Goal: Task Accomplishment & Management: Use online tool/utility

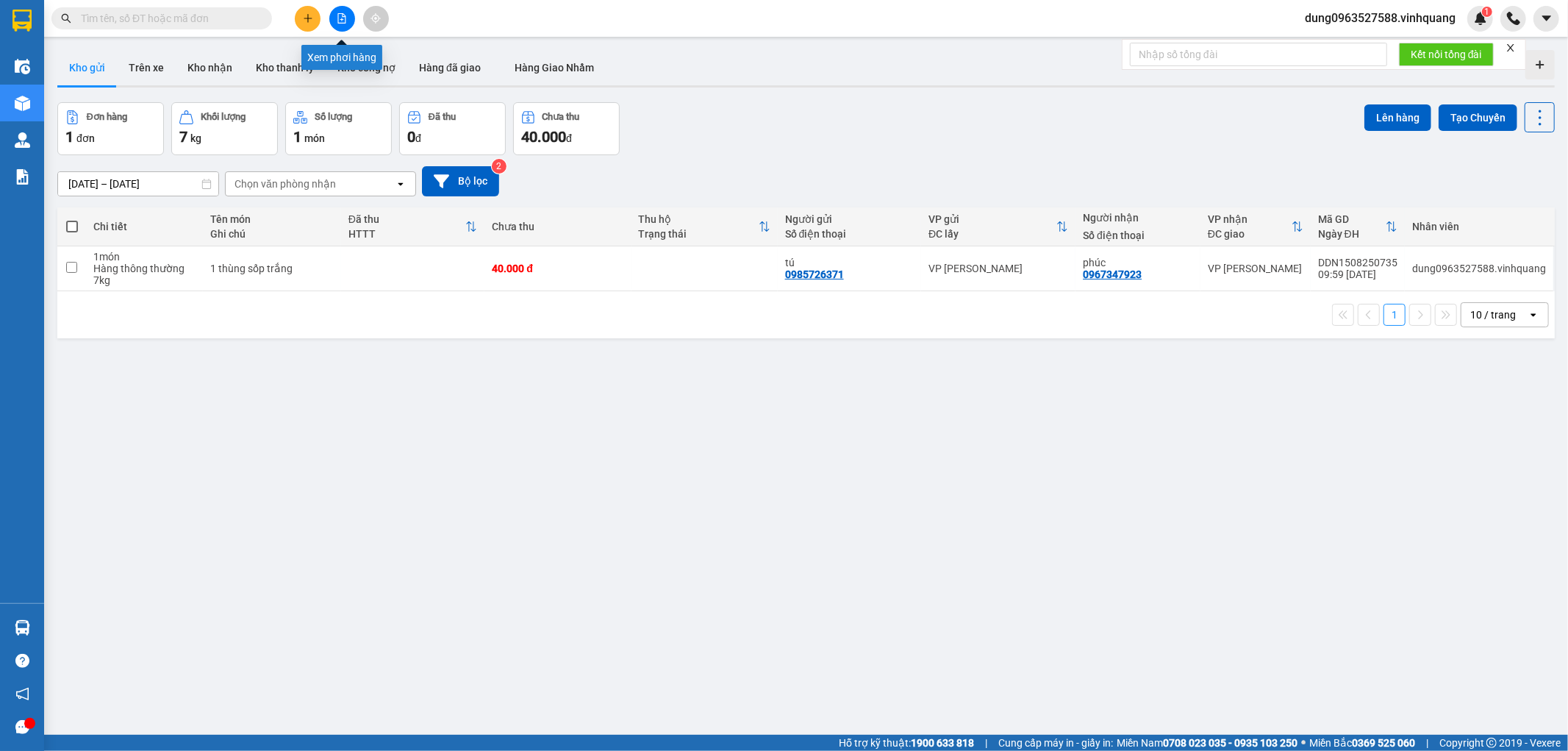
click at [340, 18] on icon "file-add" at bounding box center [342, 18] width 10 height 10
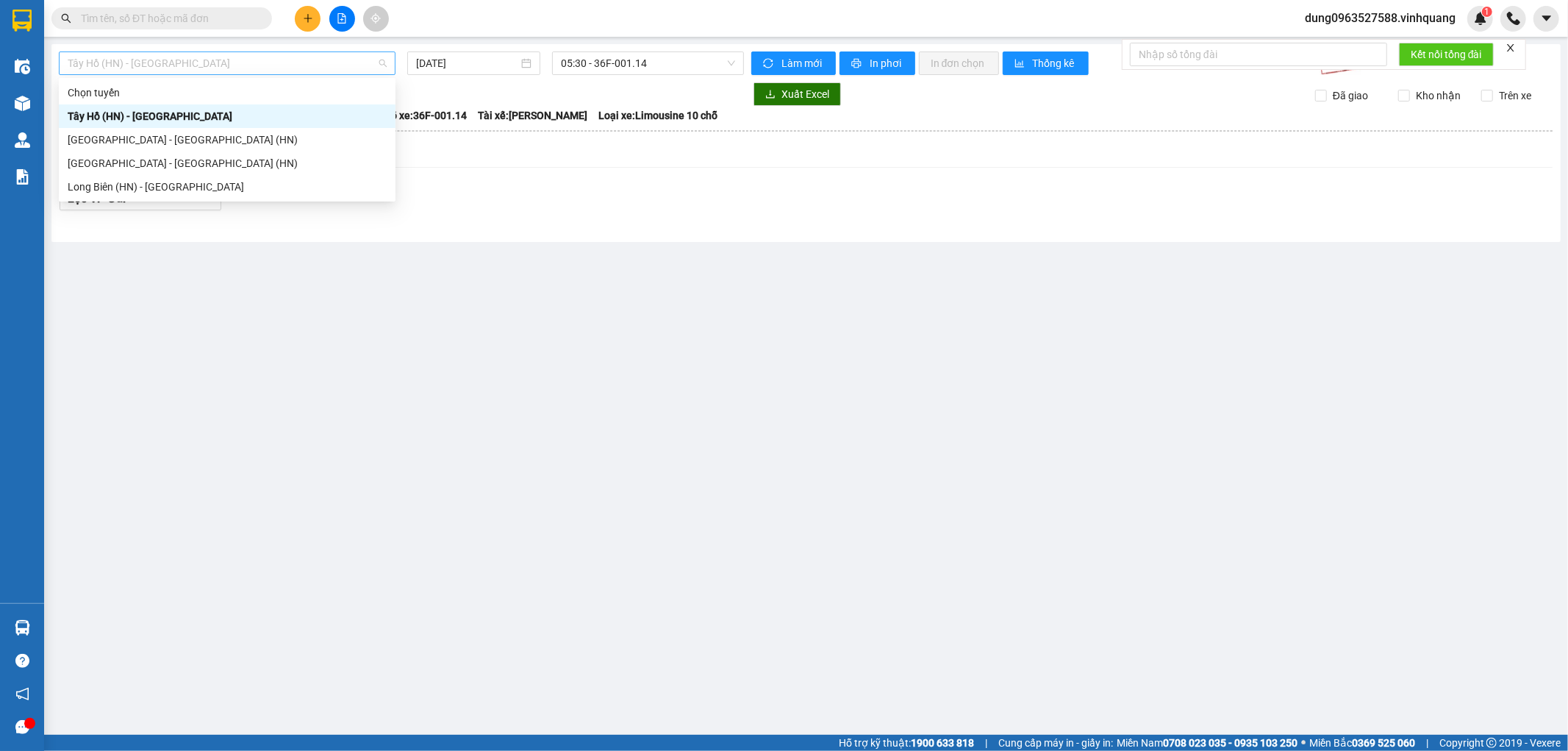
click at [384, 66] on span "Tây Hồ (HN) - [GEOGRAPHIC_DATA]" at bounding box center [227, 63] width 319 height 22
click at [202, 166] on div "[GEOGRAPHIC_DATA] - [GEOGRAPHIC_DATA] (HN)" at bounding box center [227, 163] width 319 height 16
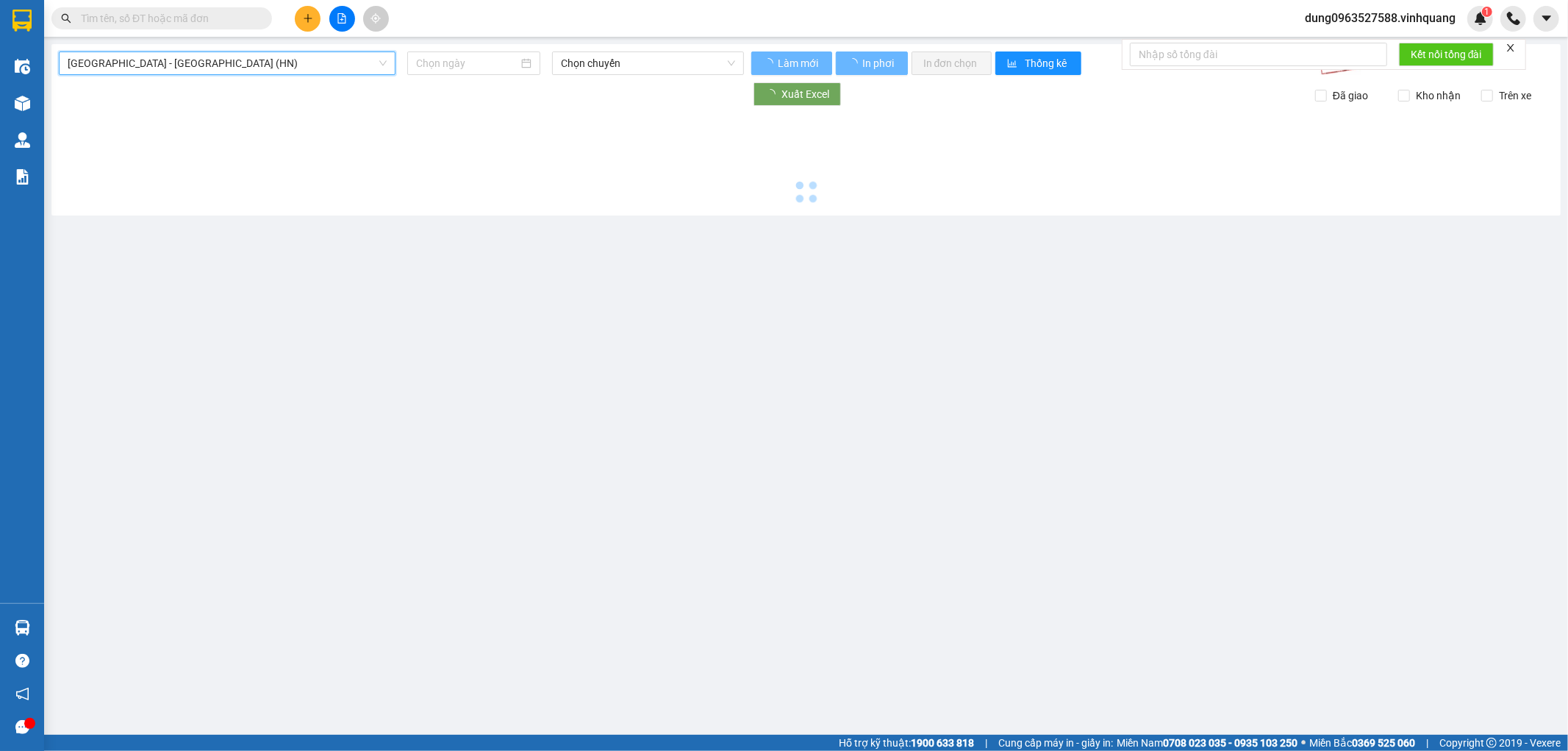
type input "[DATE]"
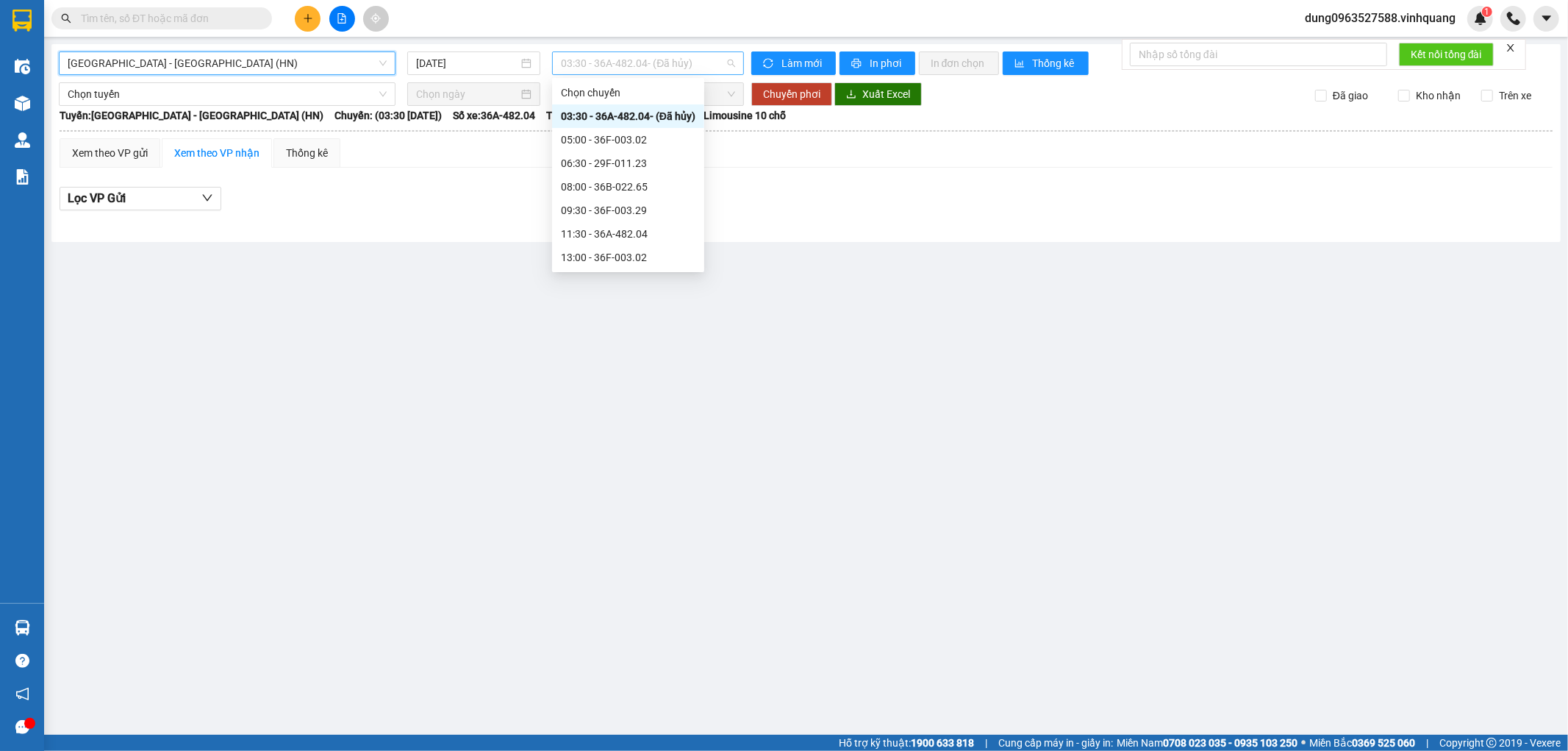
click at [731, 61] on span "03:30 - 36A-482.04 - (Đã hủy)" at bounding box center [648, 63] width 174 height 22
click at [579, 229] on div "11:30 - 36A-482.04" at bounding box center [629, 234] width 135 height 16
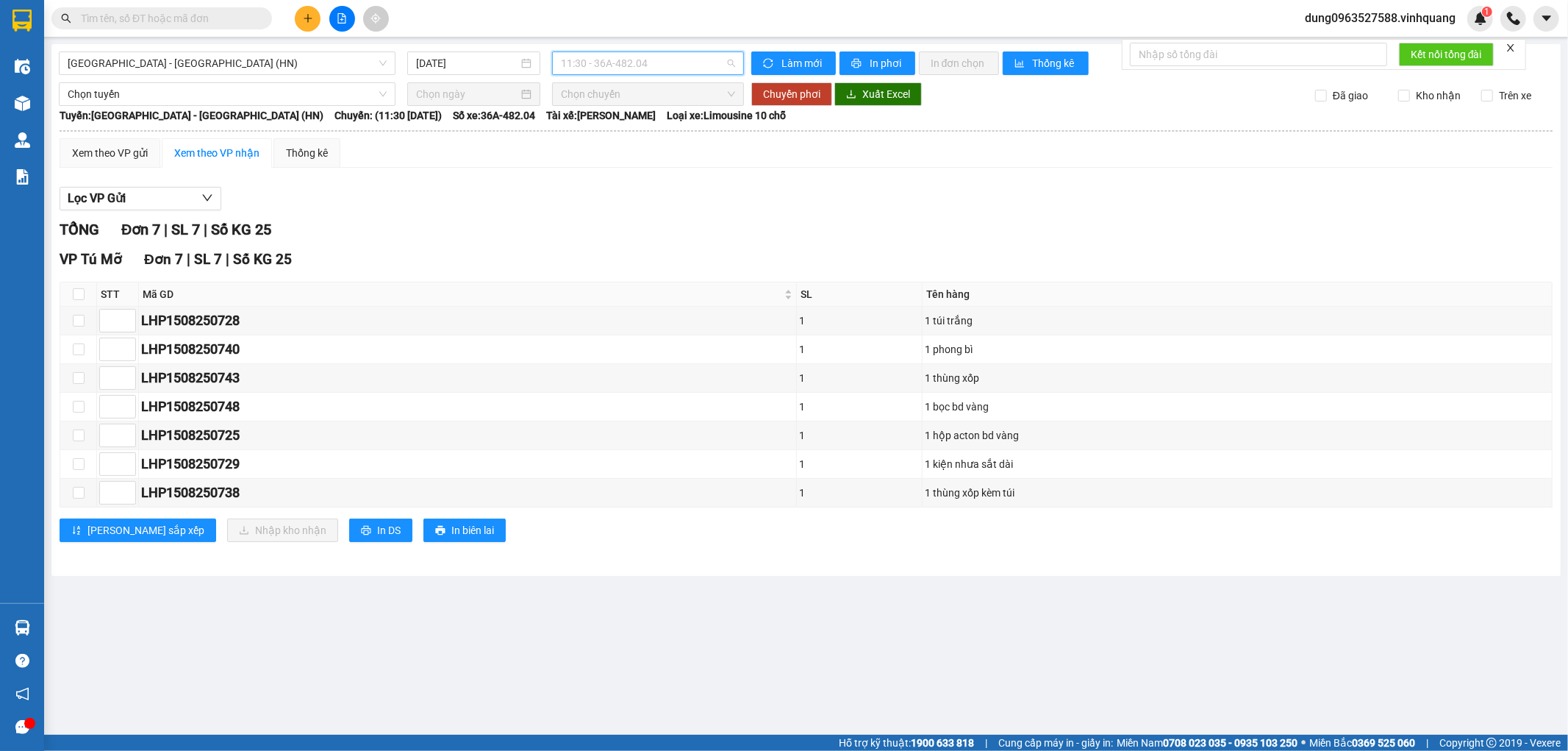
click at [729, 62] on span "11:30 - 36A-482.04" at bounding box center [648, 63] width 174 height 22
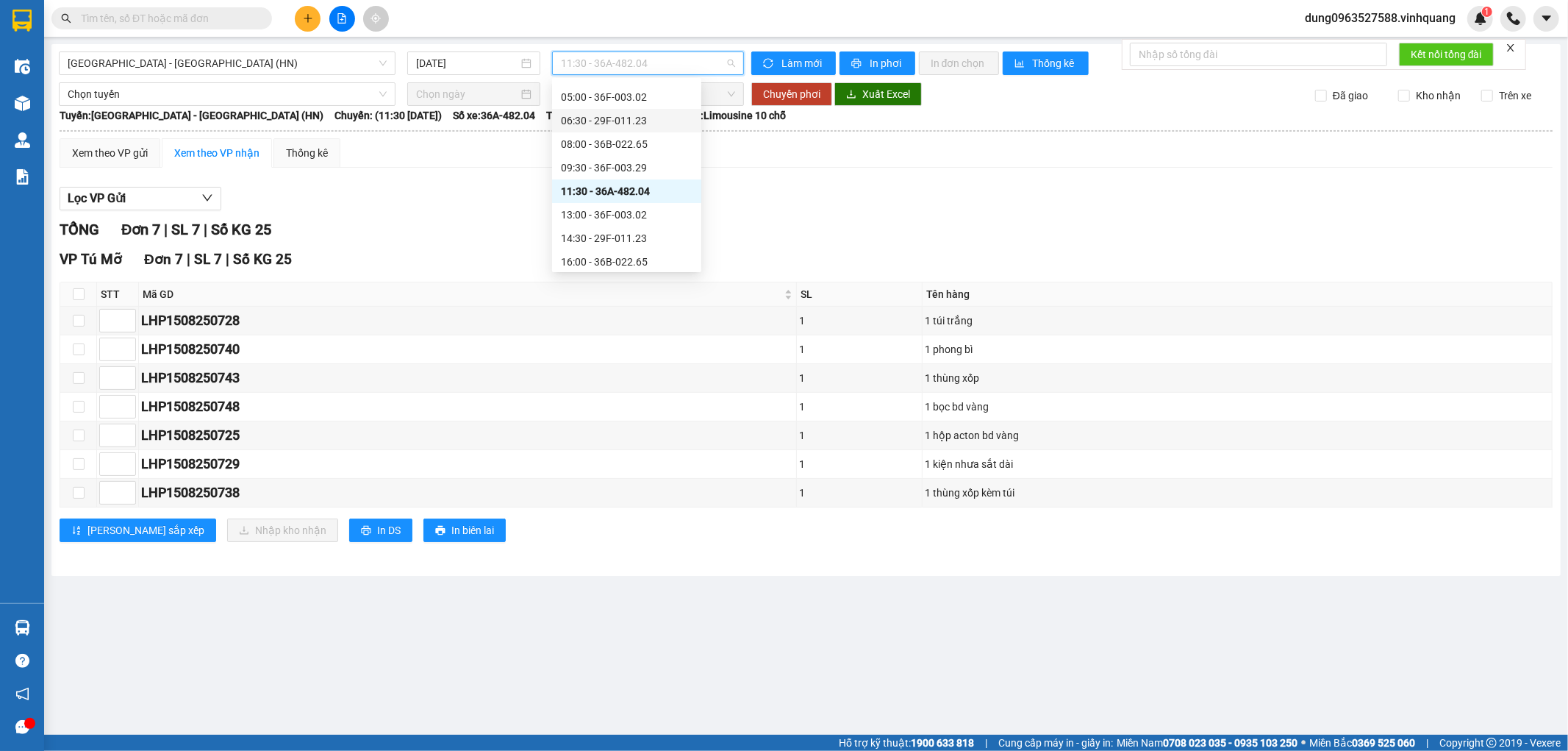
scroll to position [70, 0]
click at [627, 158] on div "11:30 - 36A-482.04" at bounding box center [627, 163] width 132 height 16
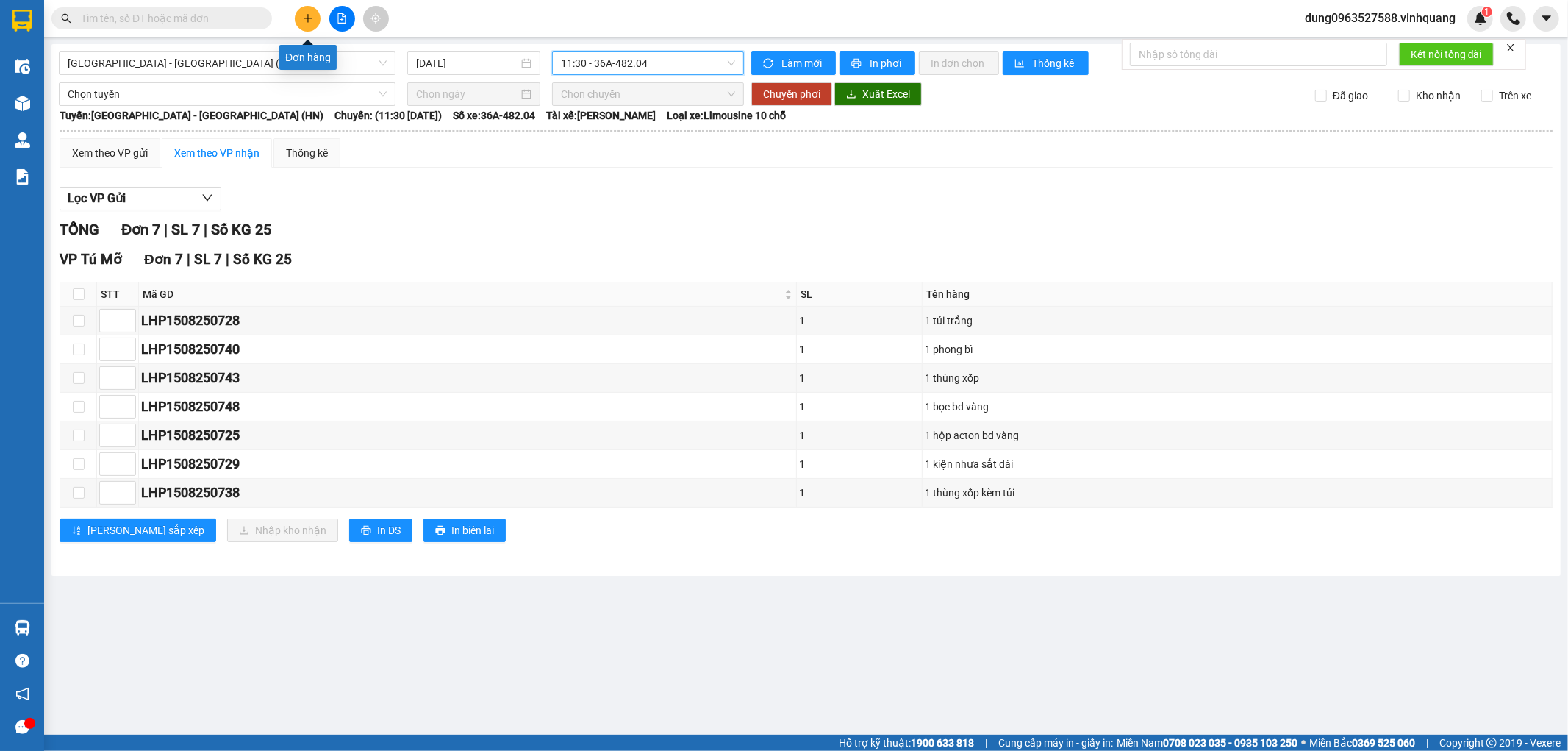
click at [303, 16] on icon "plus" at bounding box center [307, 18] width 10 height 10
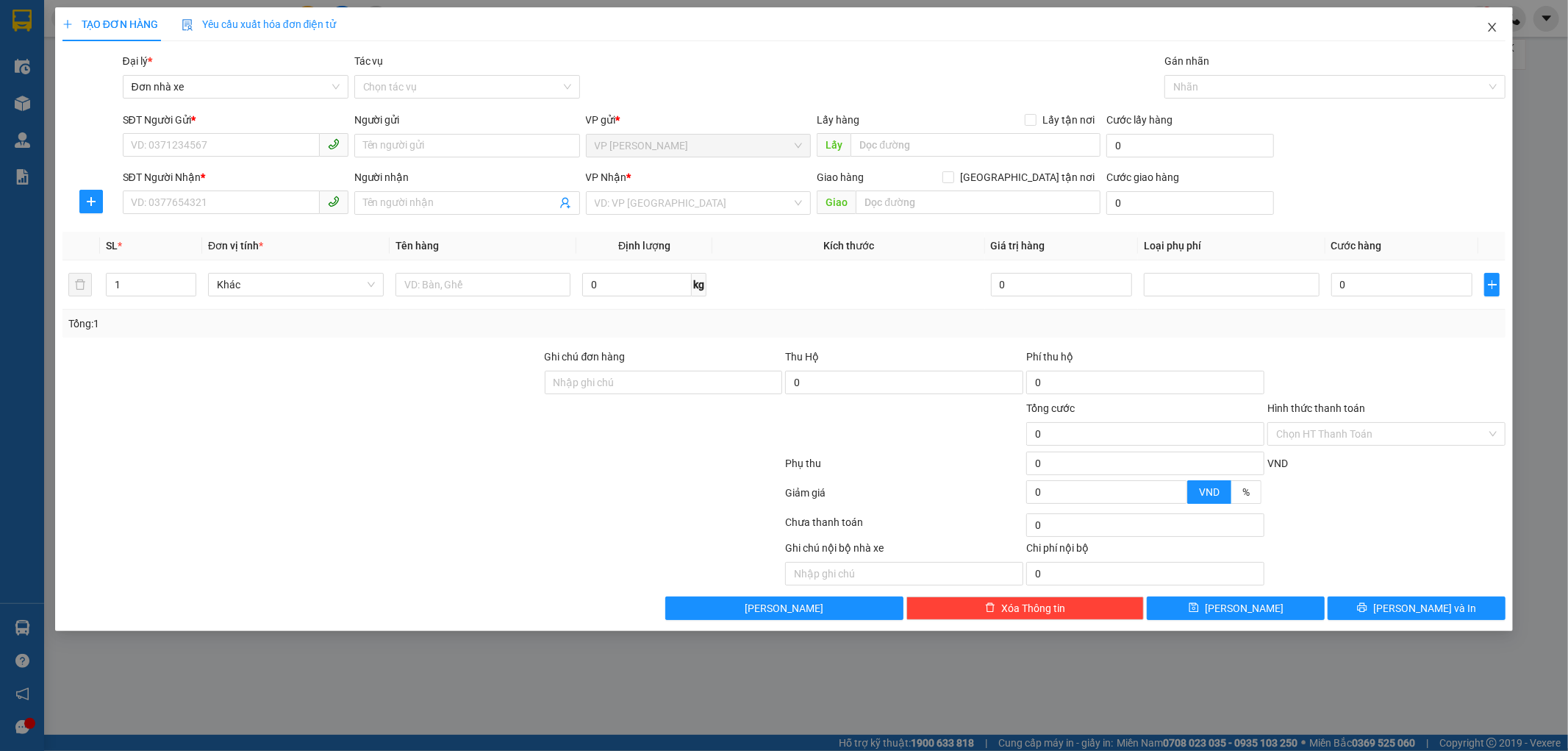
click at [1493, 19] on span "Close" at bounding box center [1493, 28] width 42 height 42
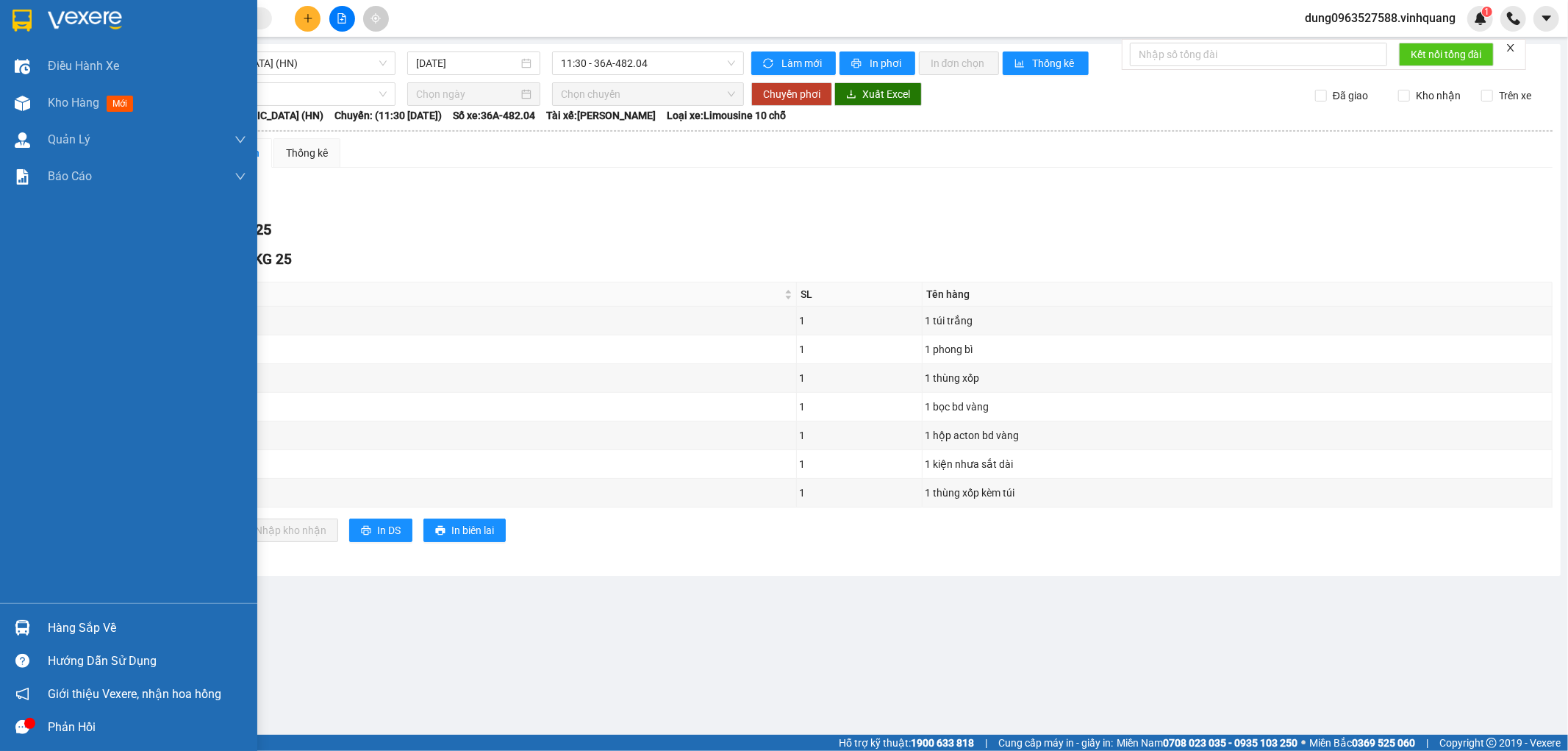
click at [32, 16] on div at bounding box center [23, 20] width 26 height 26
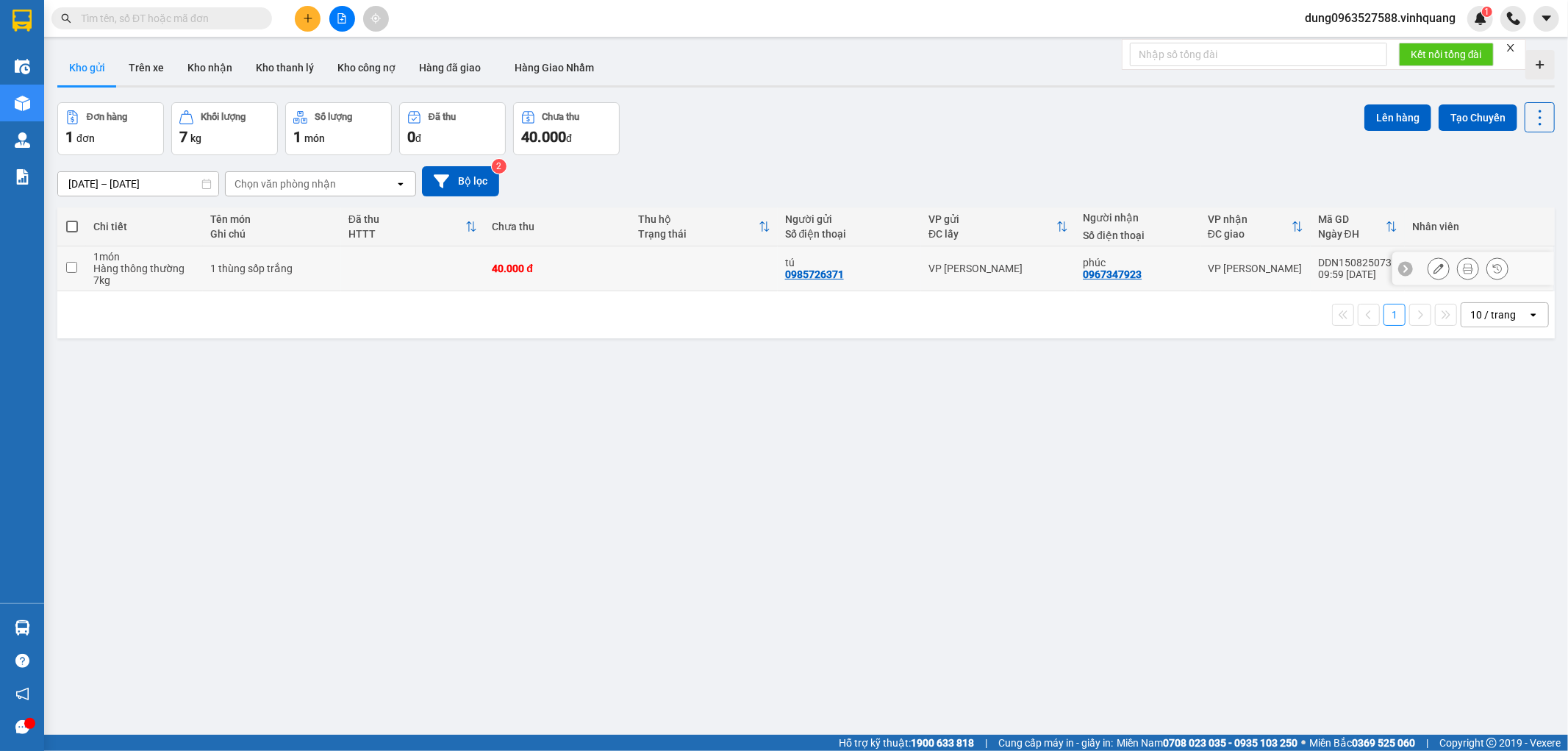
click at [67, 268] on input "checkbox" at bounding box center [71, 267] width 11 height 11
checkbox input "true"
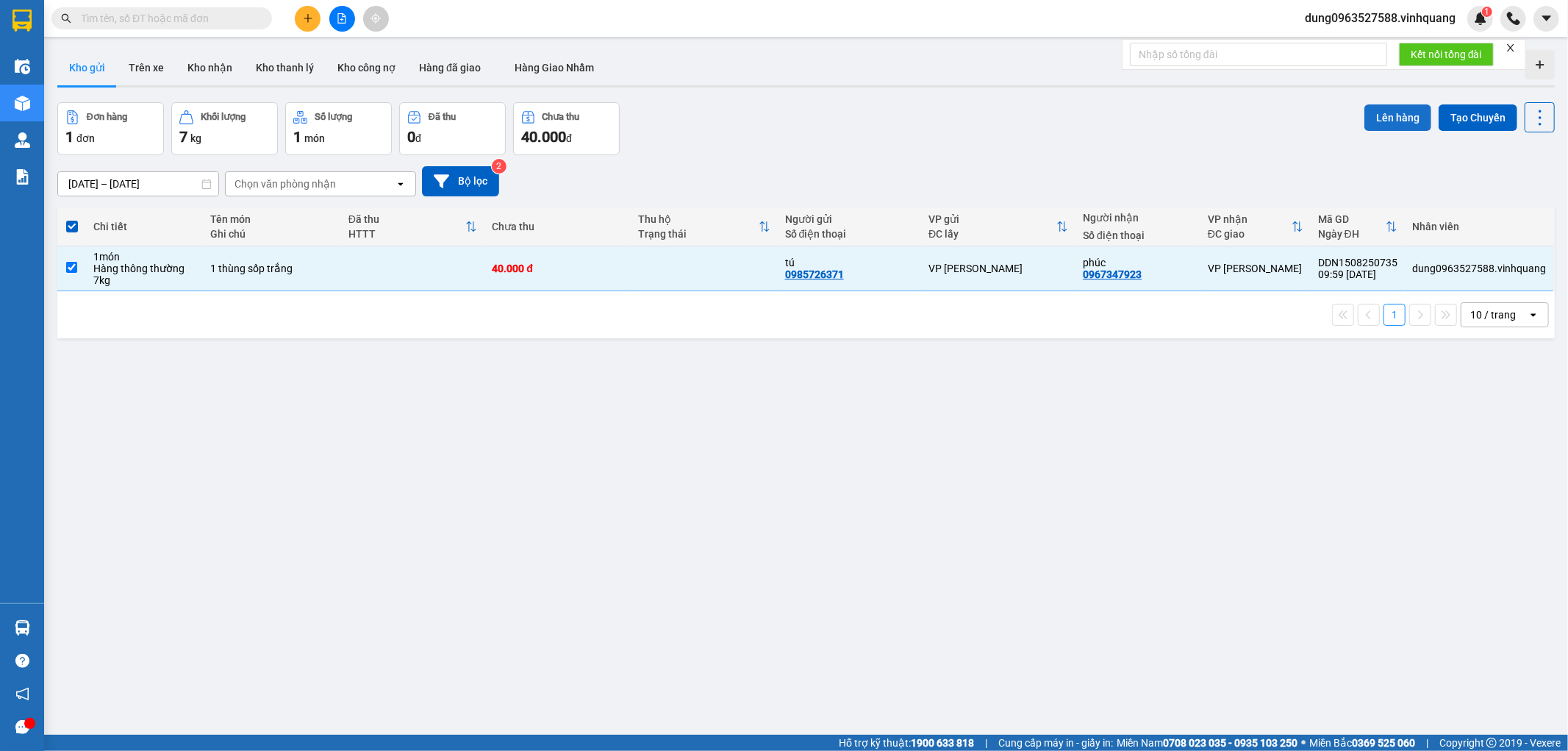
click at [1392, 113] on button "Lên hàng" at bounding box center [1397, 117] width 66 height 27
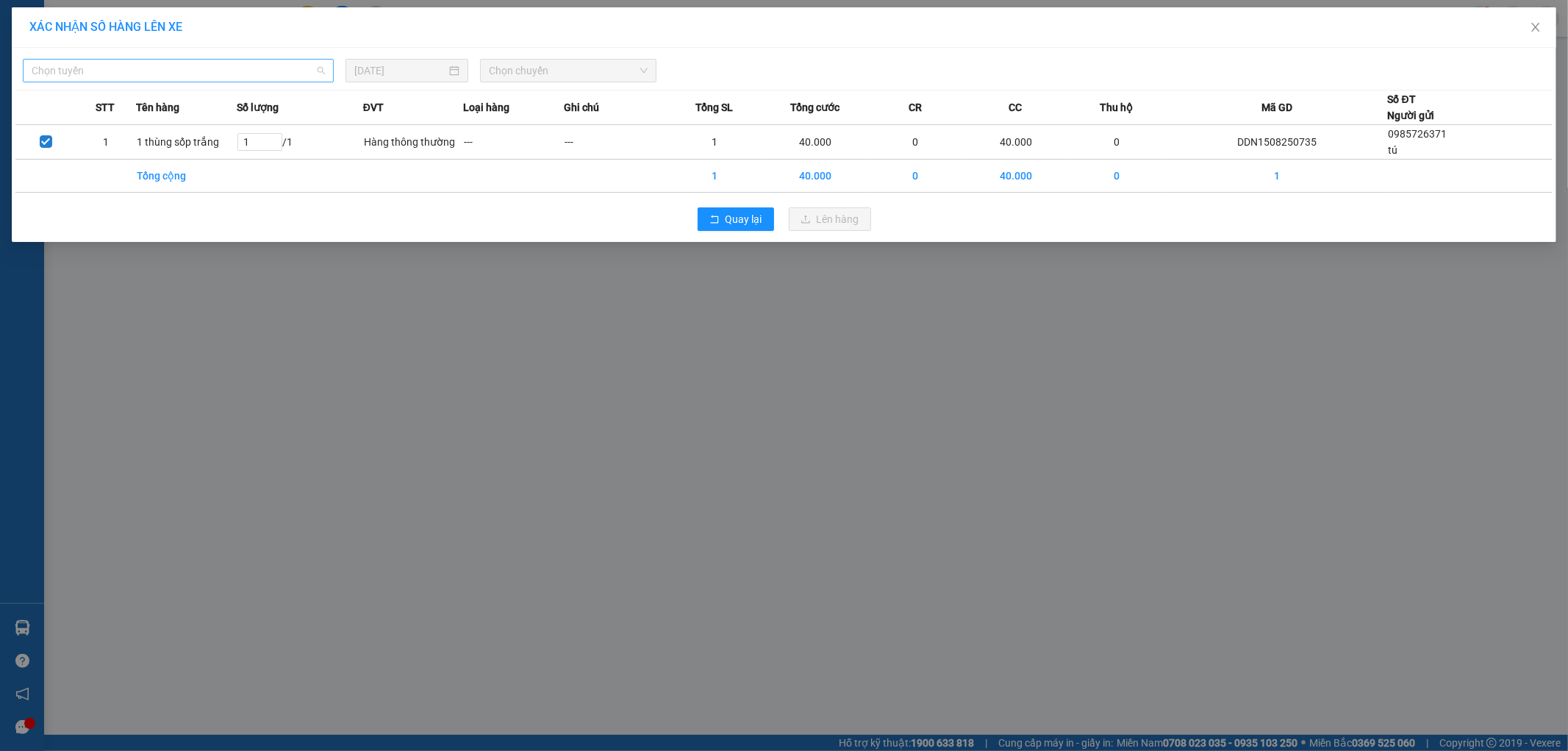
click at [321, 73] on span "Chọn tuyến" at bounding box center [179, 70] width 294 height 22
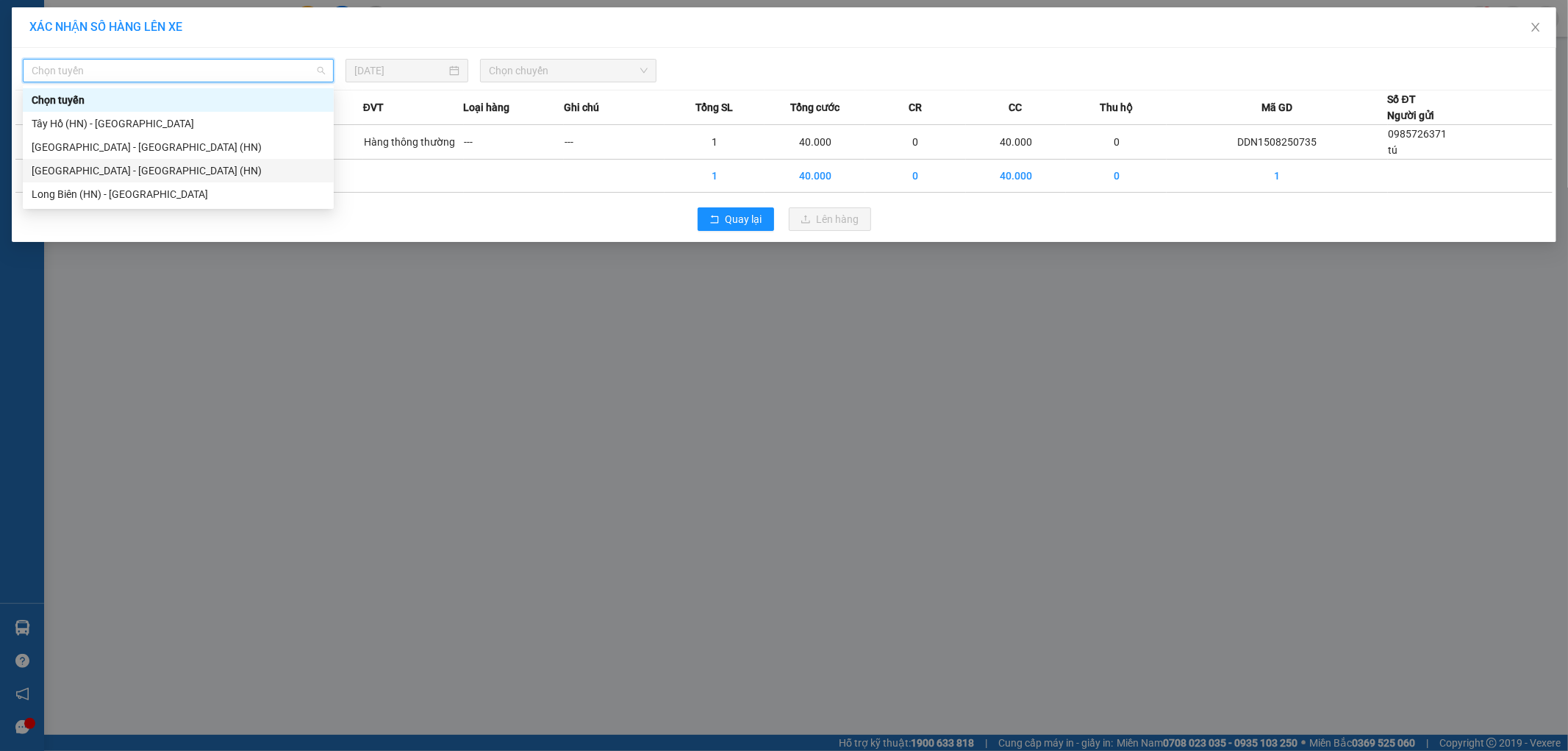
click at [198, 179] on div "[GEOGRAPHIC_DATA] - [GEOGRAPHIC_DATA] (HN)" at bounding box center [179, 171] width 311 height 24
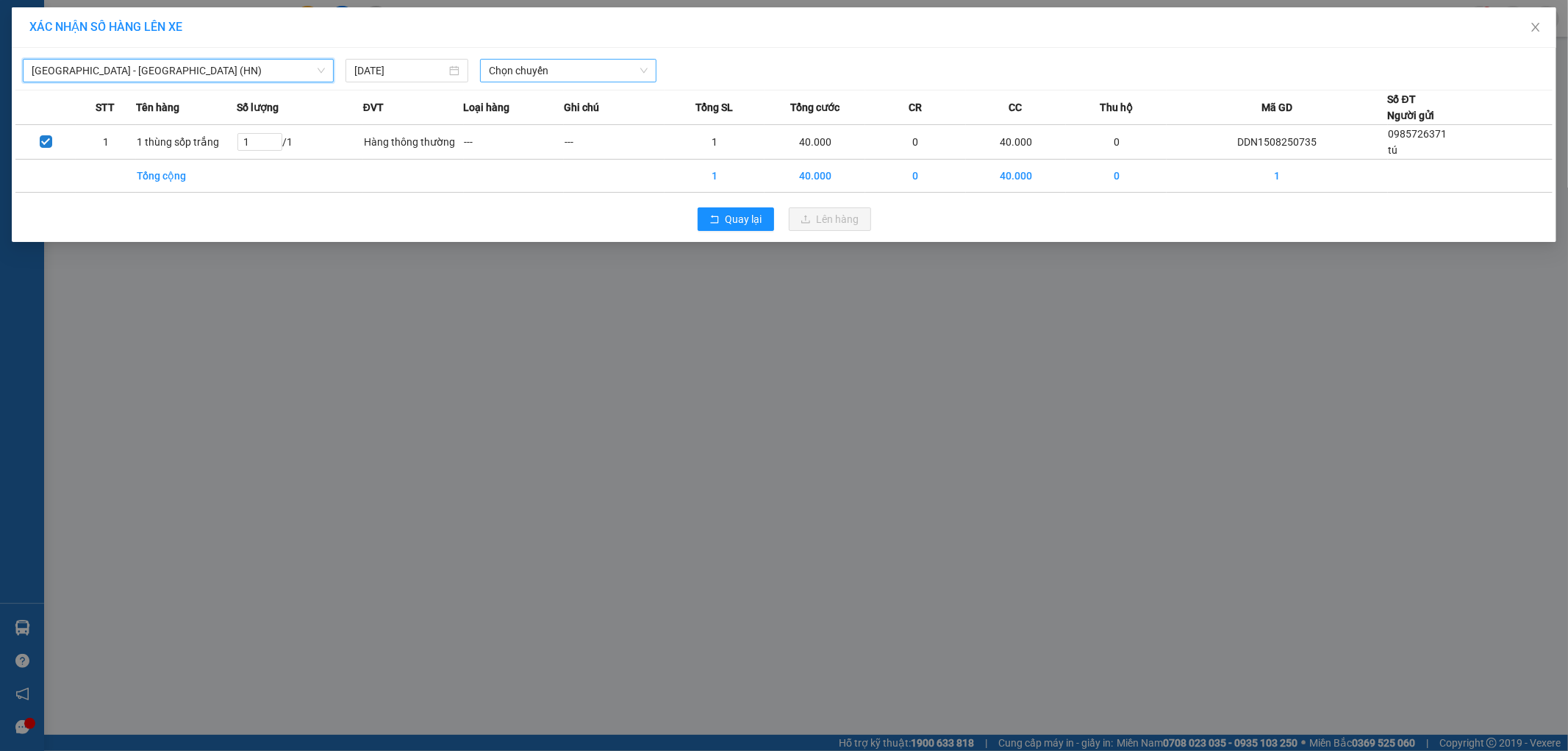
click at [647, 73] on span "Chọn chuyến" at bounding box center [568, 70] width 159 height 22
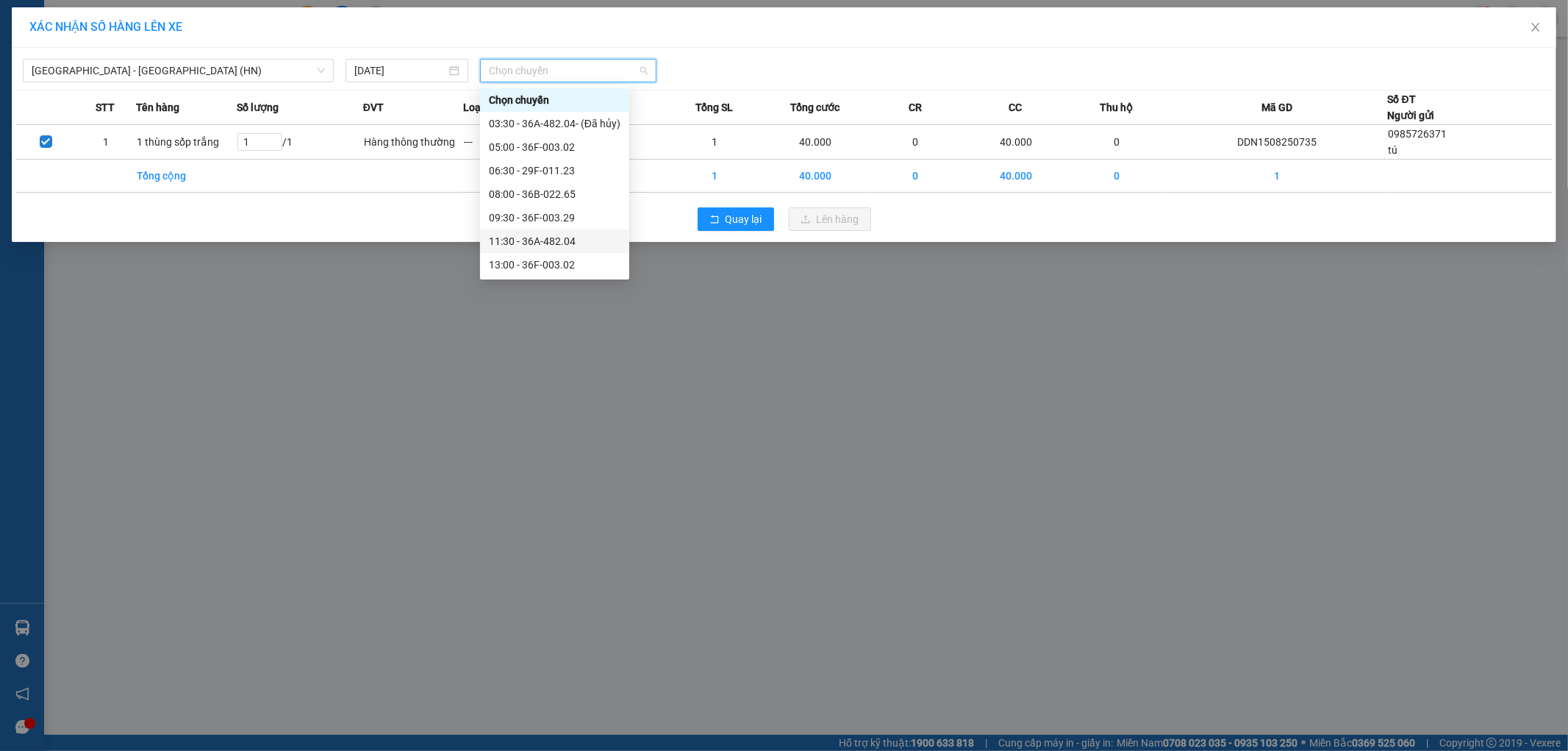
click at [583, 243] on div "11:30 - 36A-482.04" at bounding box center [554, 241] width 132 height 16
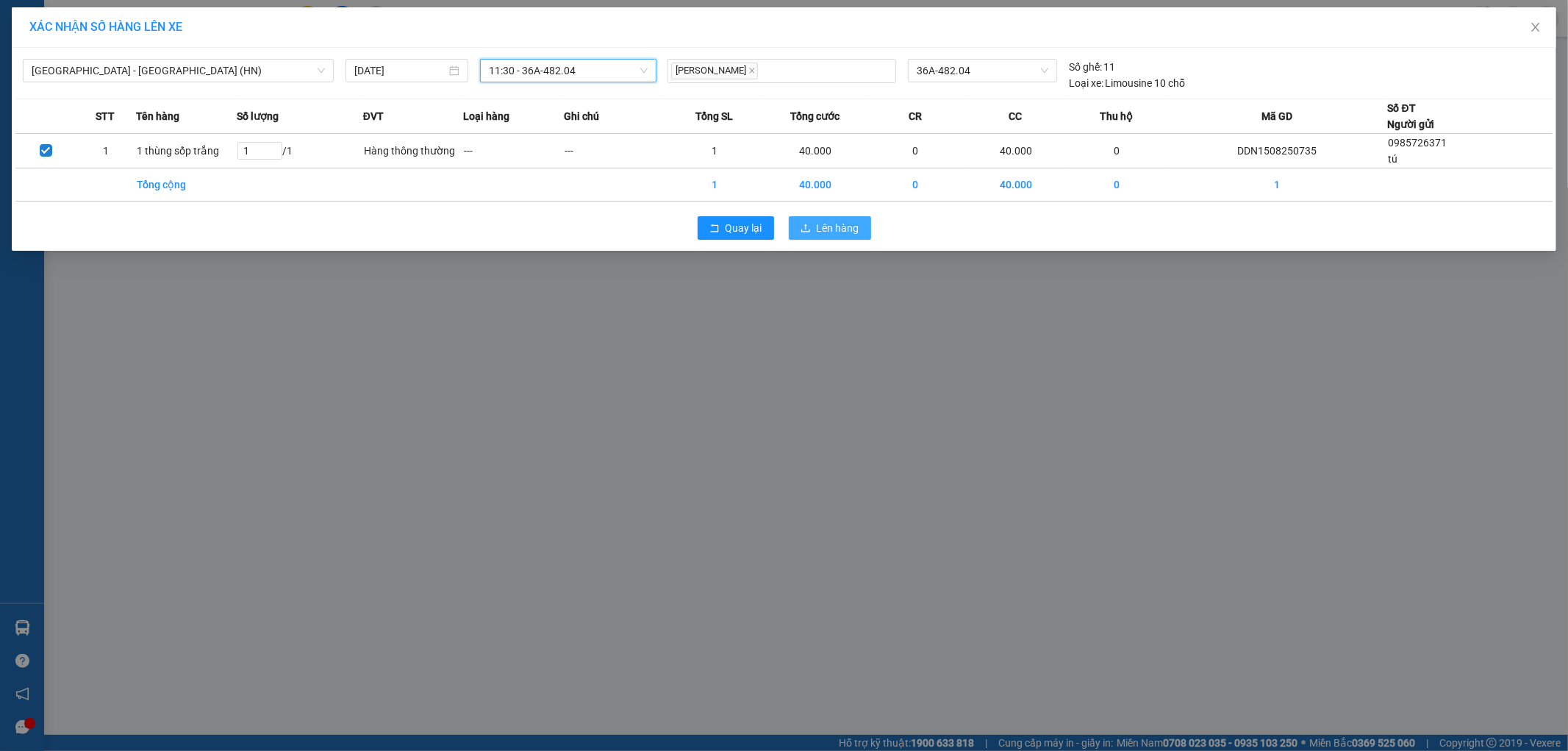
click at [845, 228] on span "Lên hàng" at bounding box center [838, 228] width 43 height 16
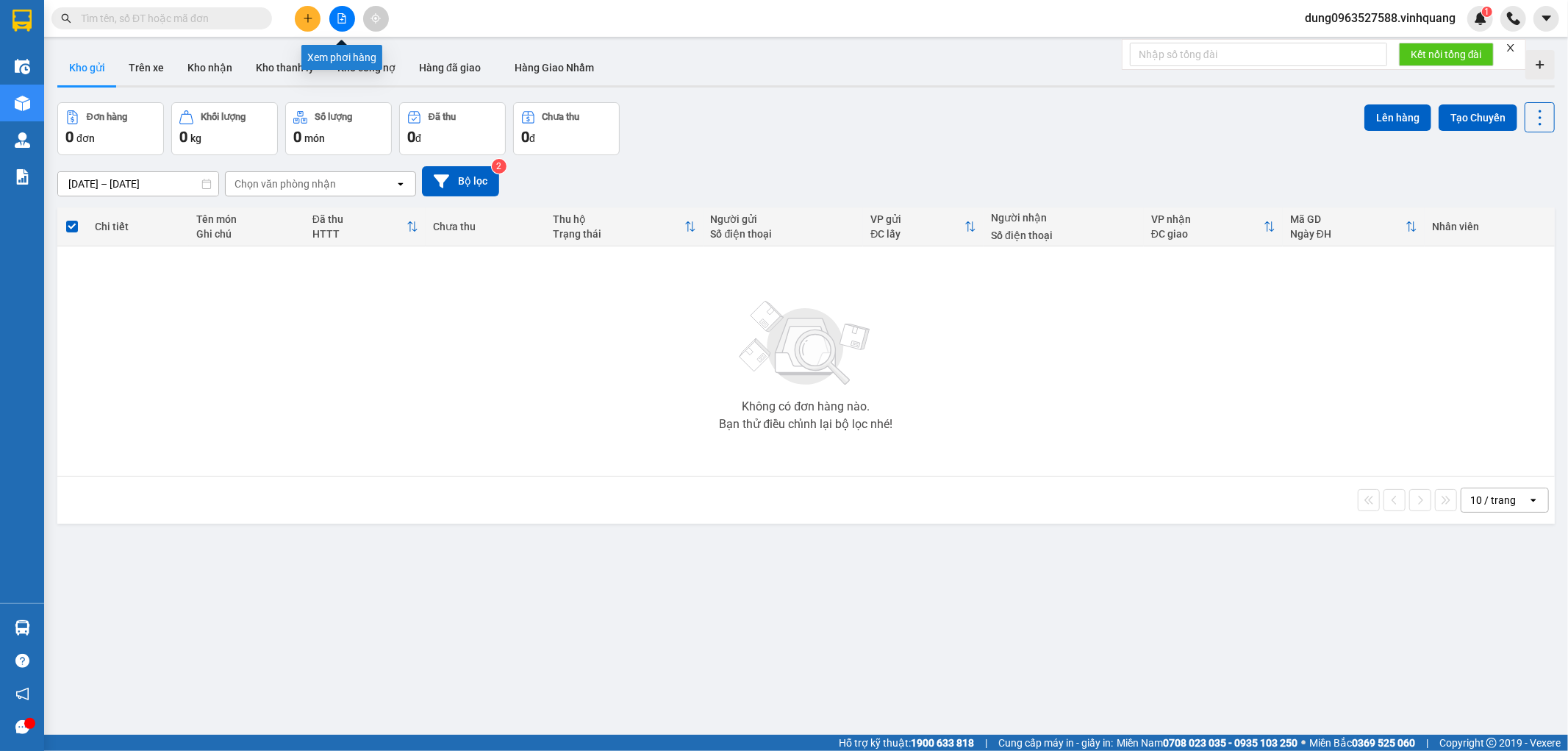
click at [337, 16] on icon "file-add" at bounding box center [342, 18] width 10 height 10
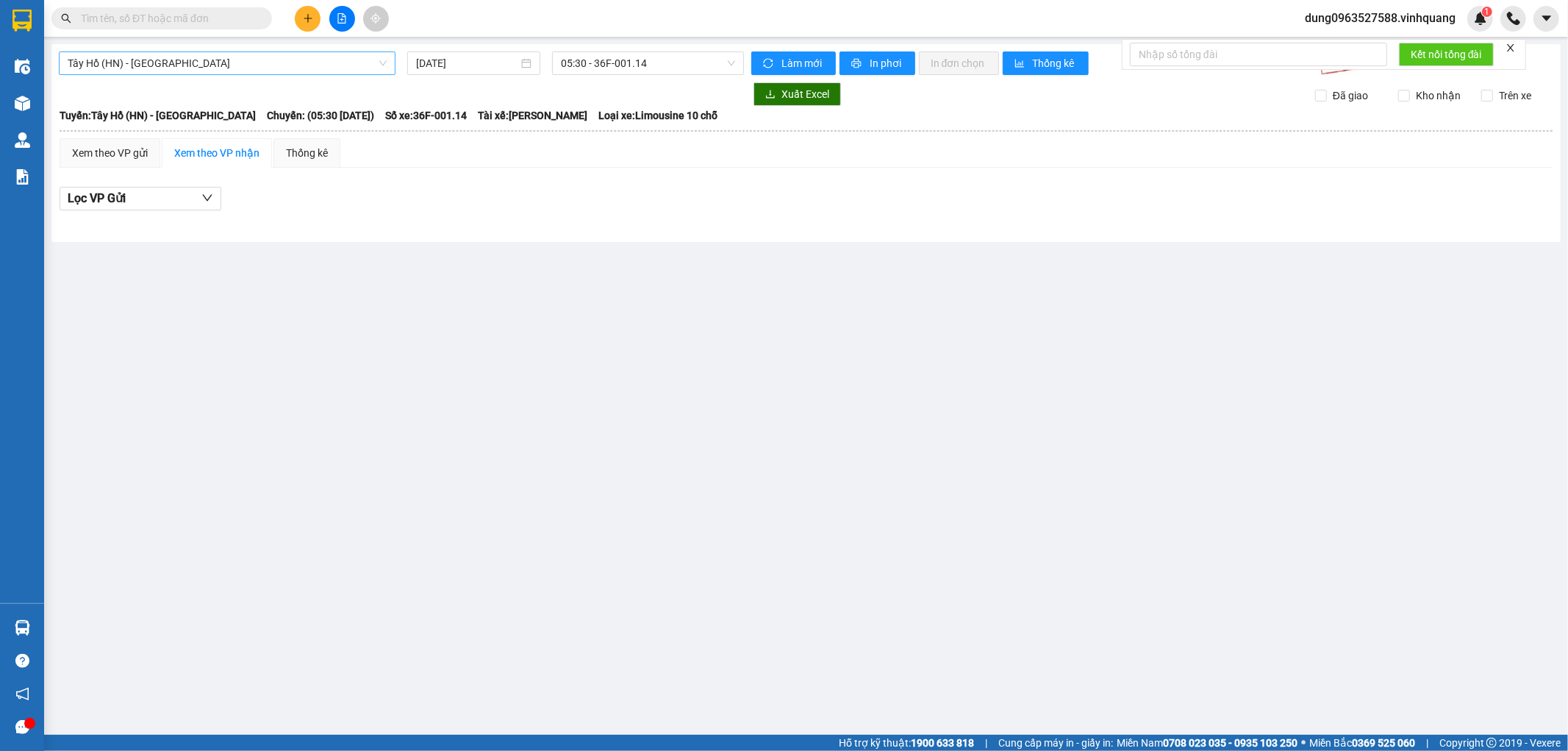
click at [384, 62] on span "Tây Hồ (HN) - [GEOGRAPHIC_DATA]" at bounding box center [227, 63] width 319 height 22
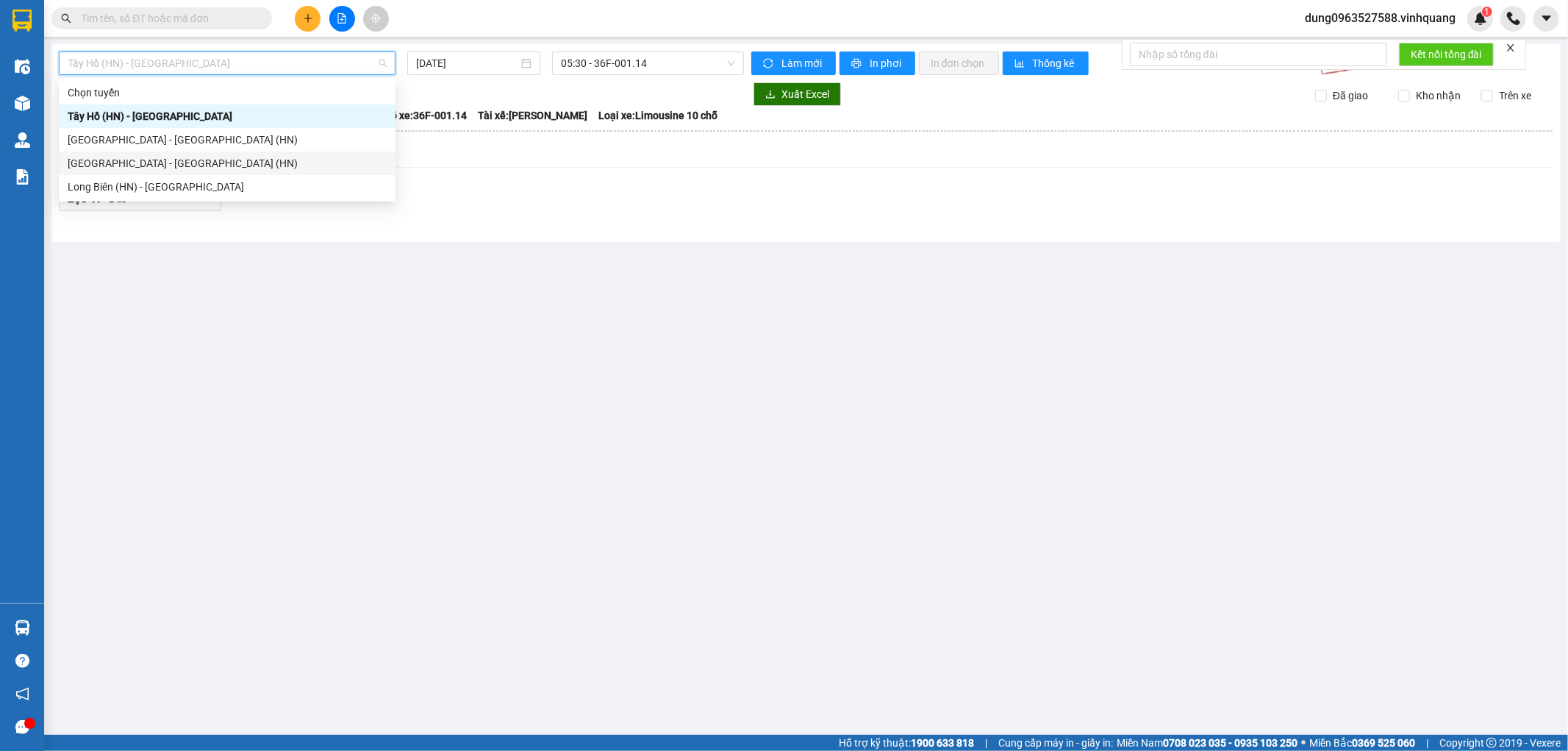
click at [178, 160] on div "[GEOGRAPHIC_DATA] - [GEOGRAPHIC_DATA] (HN)" at bounding box center [227, 163] width 319 height 16
type input "[DATE]"
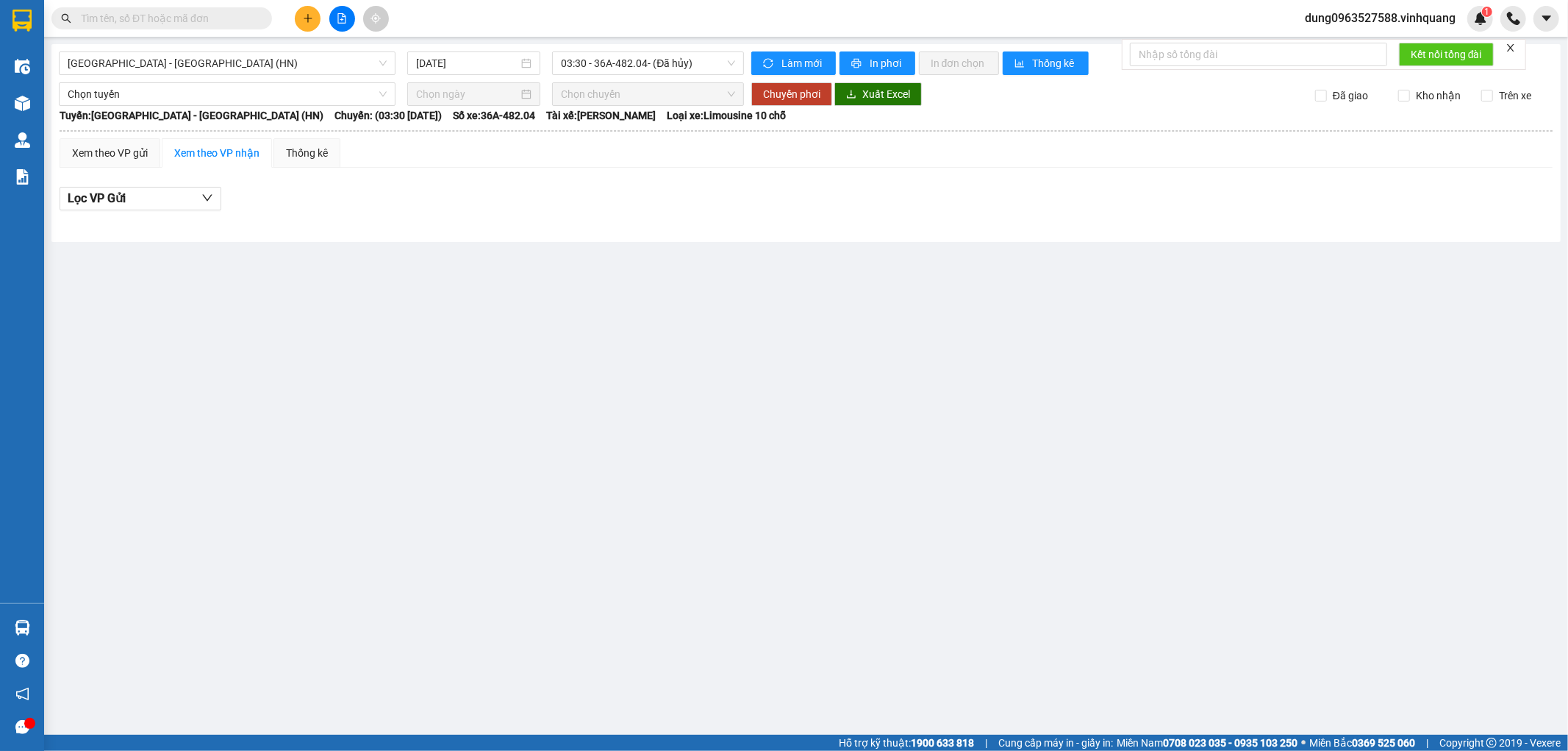
click at [746, 67] on div "Làm mới In phơi In đơn chọn Thống kê Lọc CR Lọc CC" at bounding box center [1148, 63] width 809 height 24
click at [725, 62] on span "03:30 - 36A-482.04 - (Đã hủy)" at bounding box center [648, 63] width 174 height 22
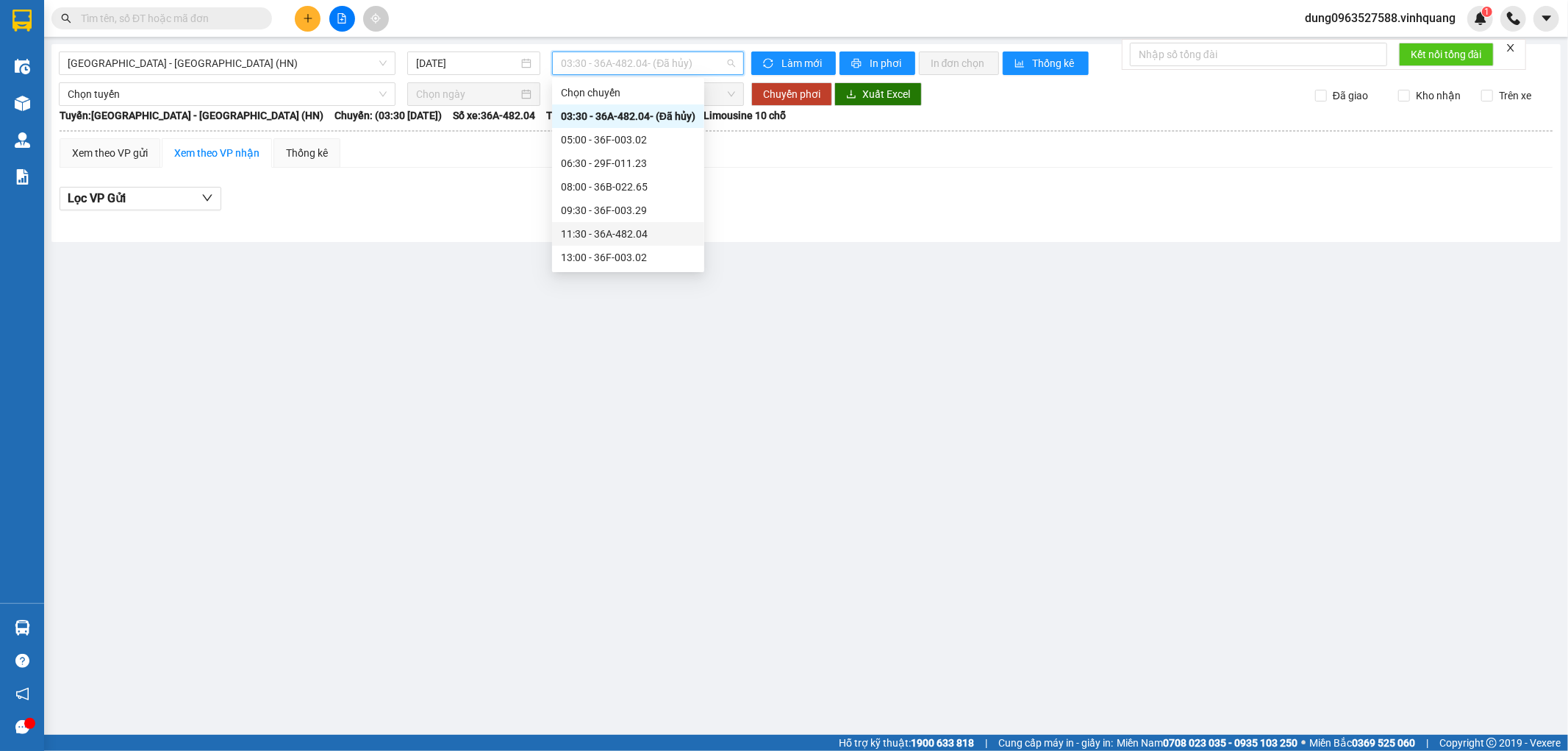
click at [625, 234] on div "11:30 - 36A-482.04" at bounding box center [629, 234] width 135 height 16
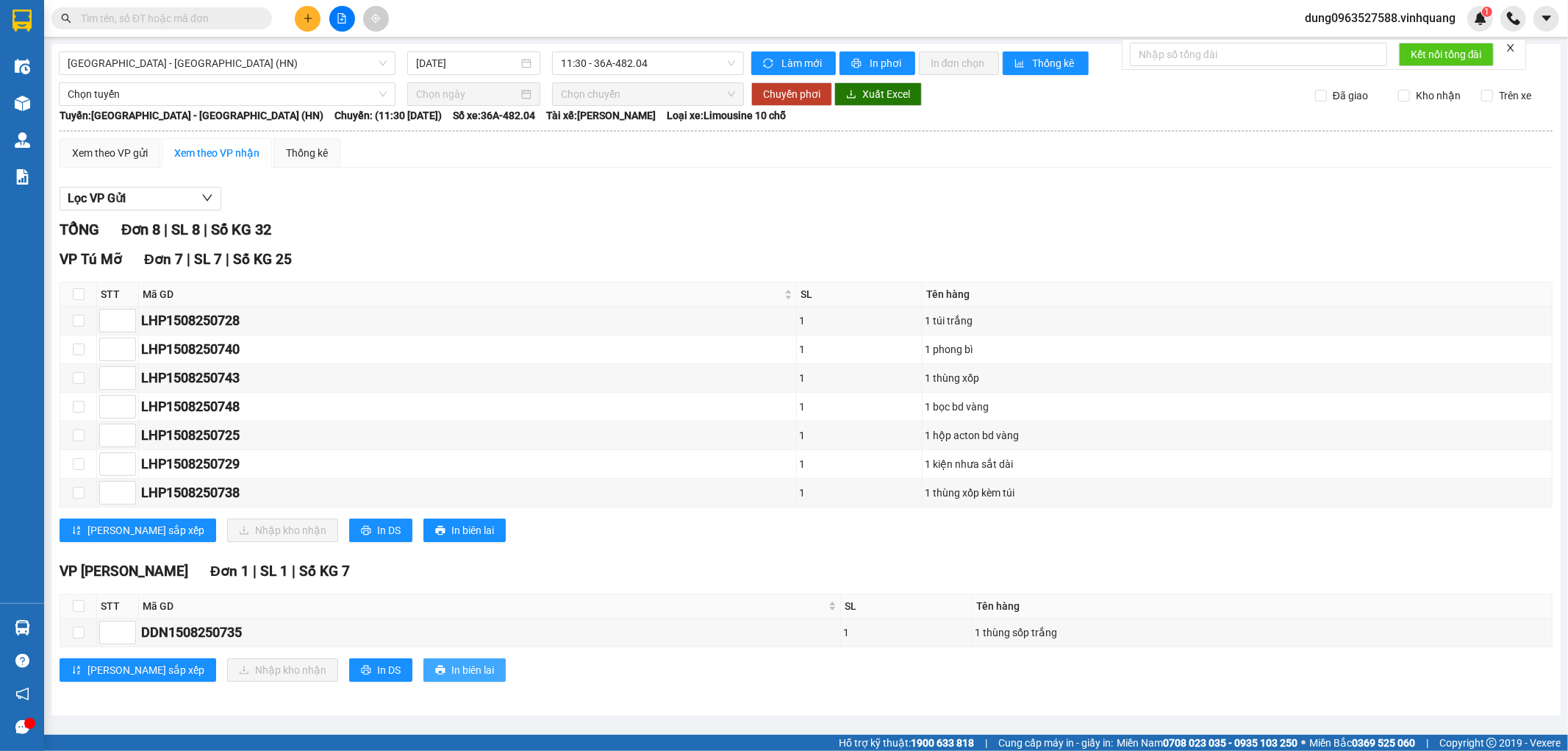
click at [451, 675] on span "In biên lai" at bounding box center [472, 670] width 43 height 16
